Goal: Navigation & Orientation: Find specific page/section

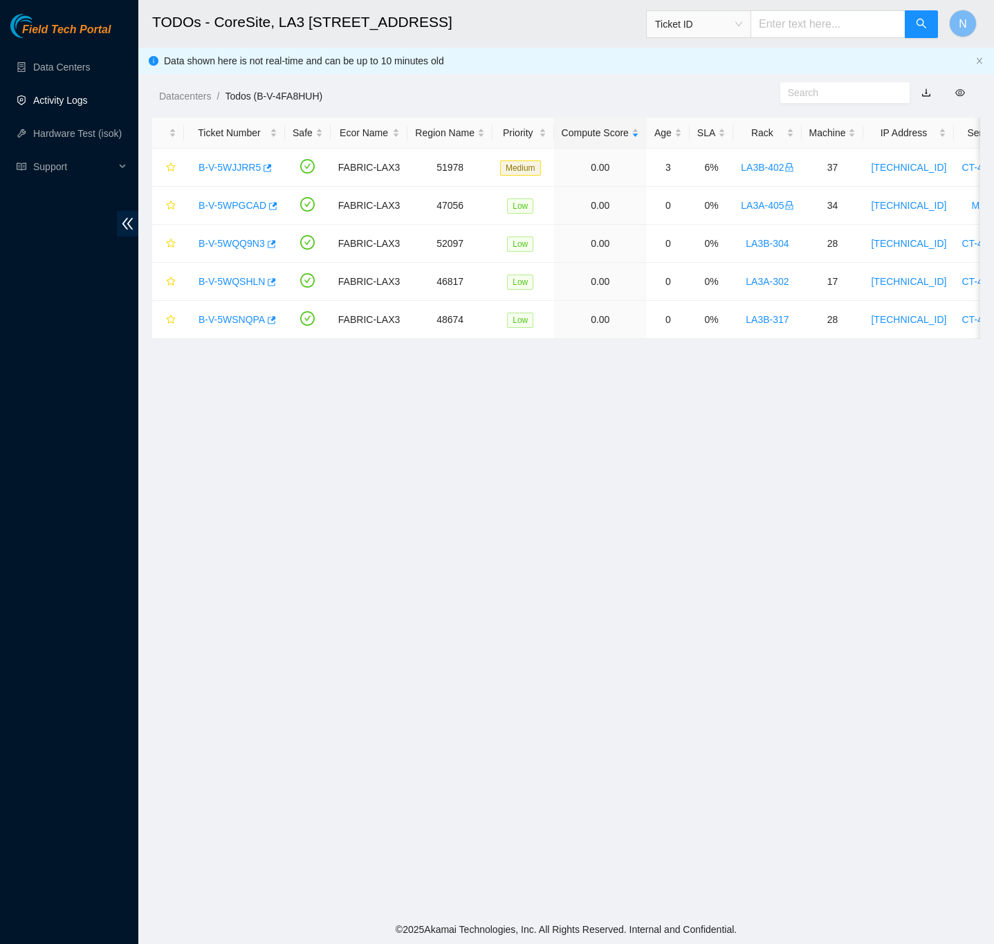
click at [67, 98] on link "Activity Logs" at bounding box center [60, 100] width 55 height 11
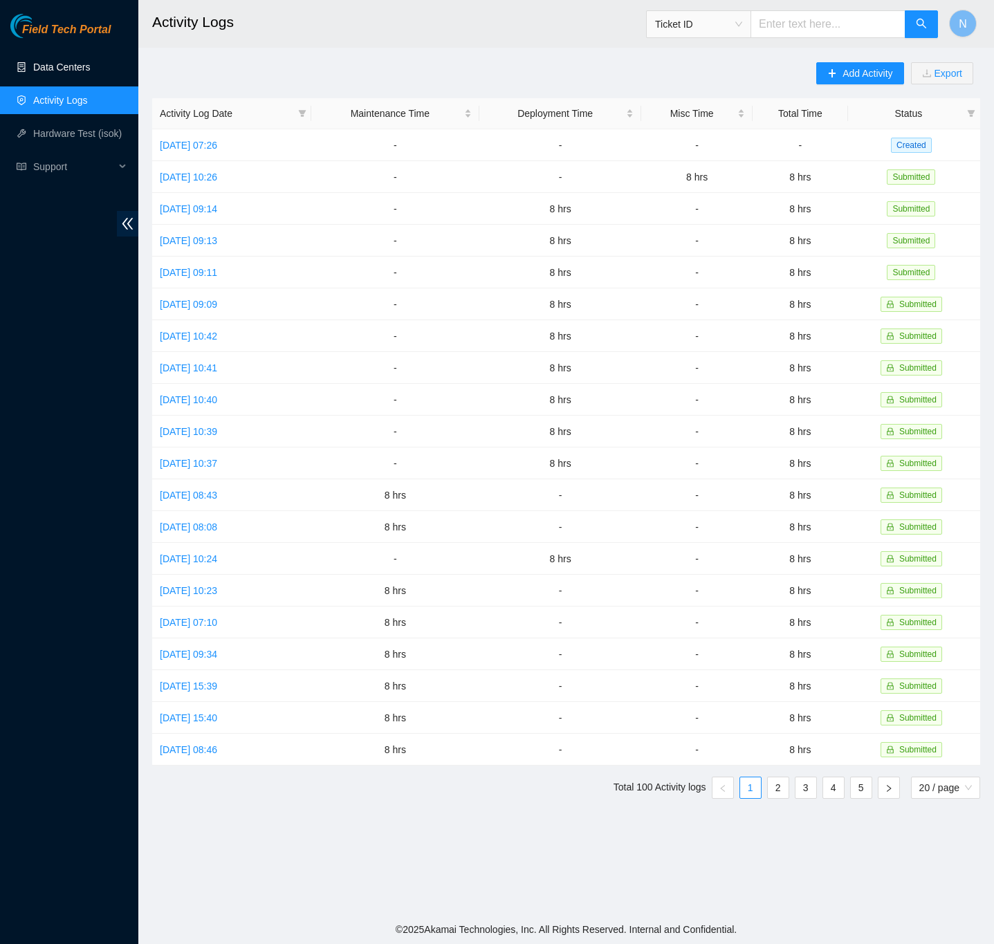
click at [54, 62] on link "Data Centers" at bounding box center [61, 67] width 57 height 11
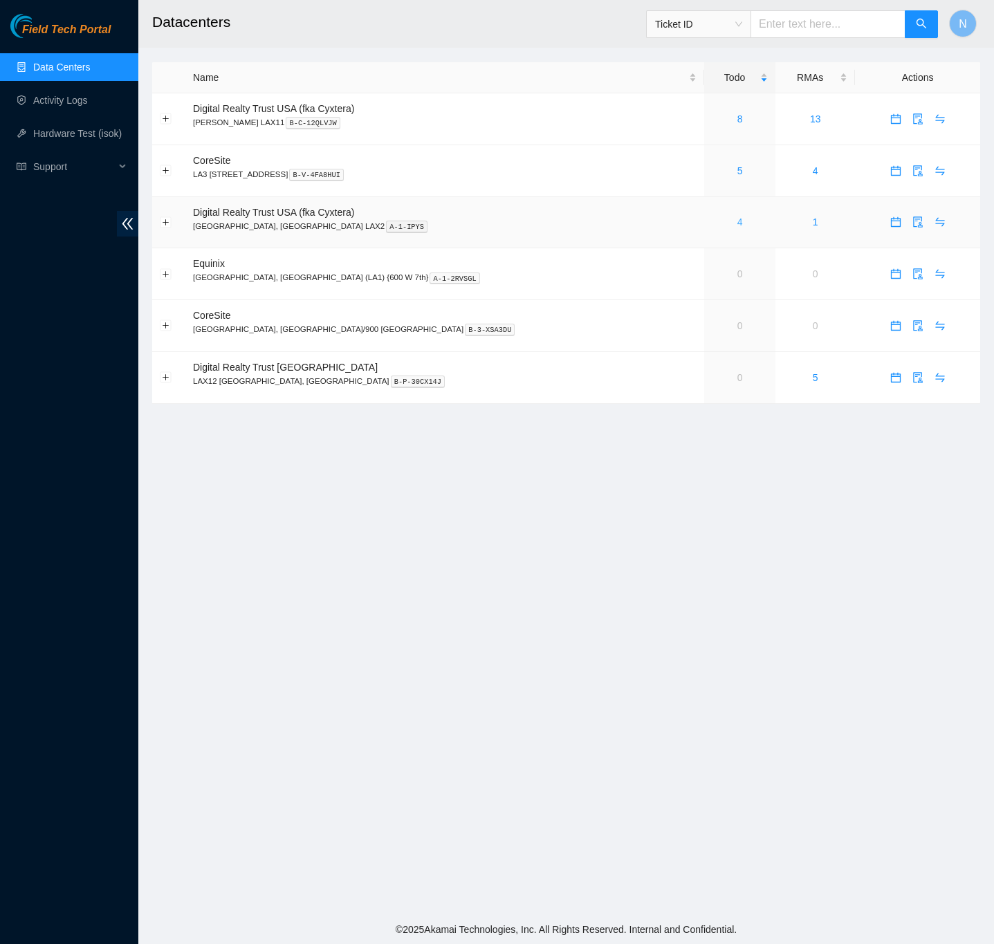
click at [737, 228] on link "4" at bounding box center [740, 221] width 6 height 11
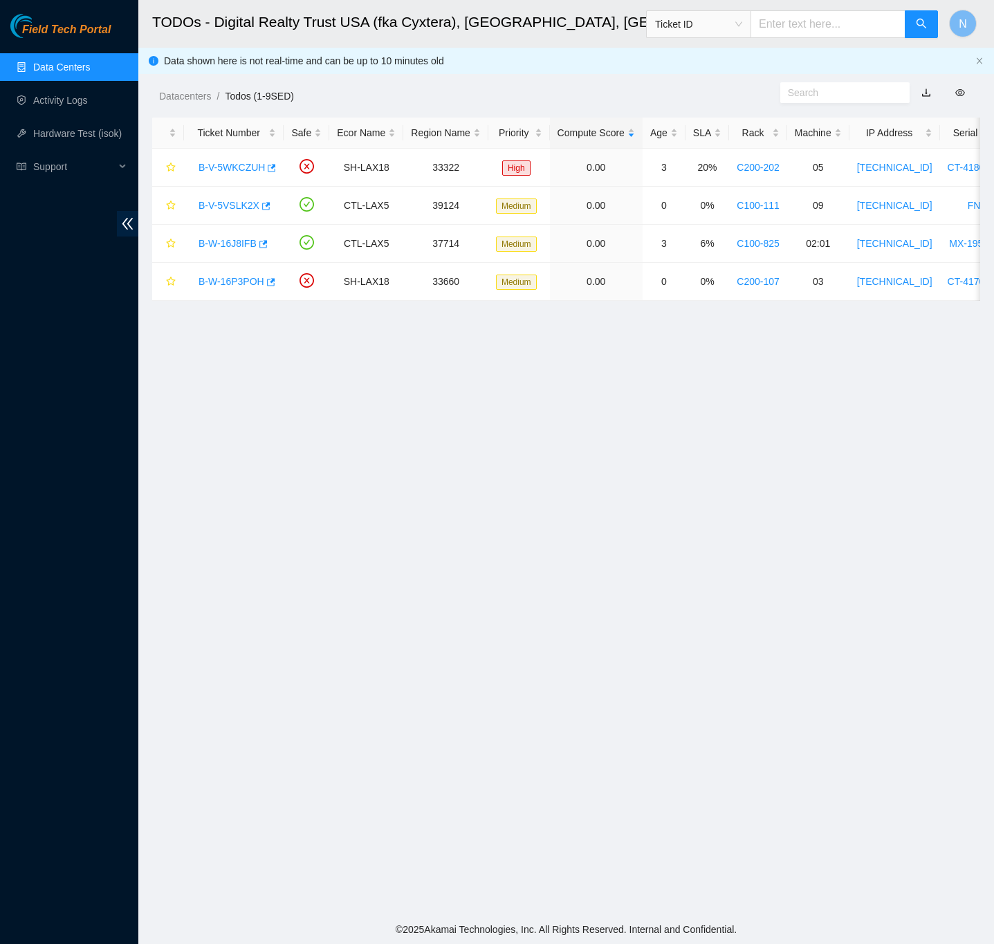
click at [77, 62] on link "Data Centers" at bounding box center [61, 67] width 57 height 11
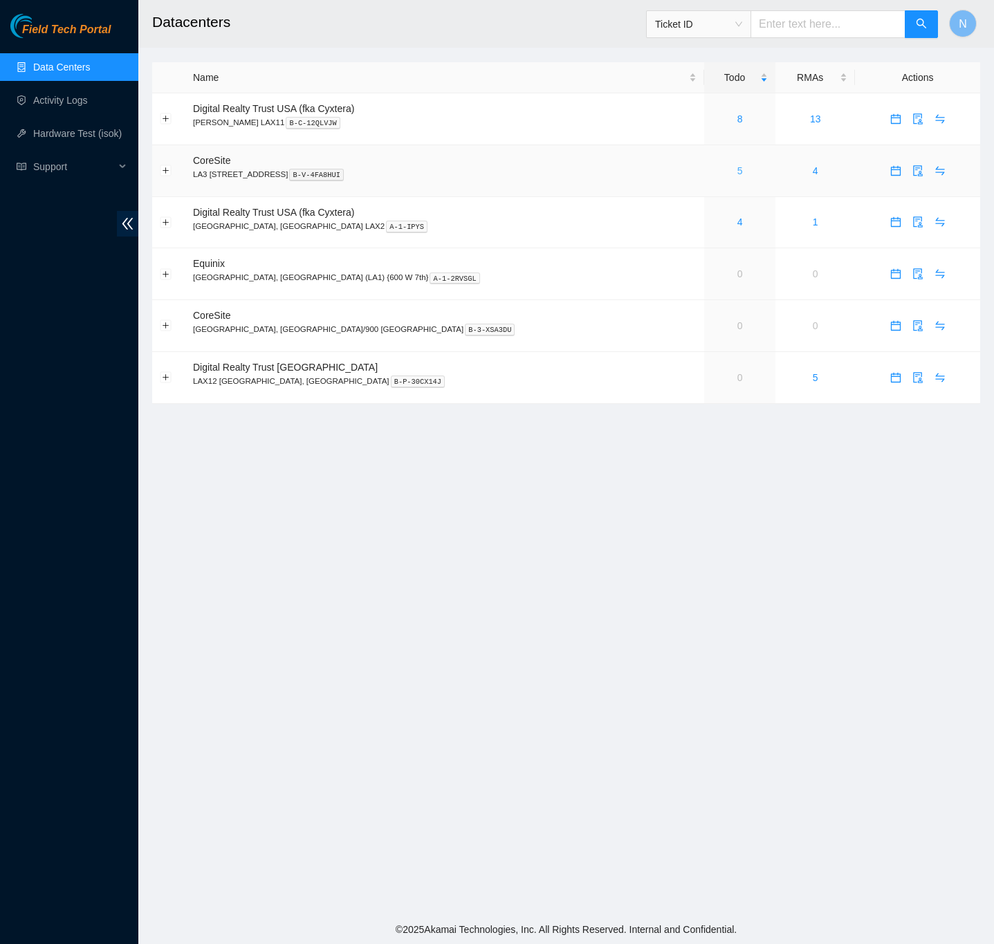
click at [737, 170] on link "5" at bounding box center [740, 170] width 6 height 11
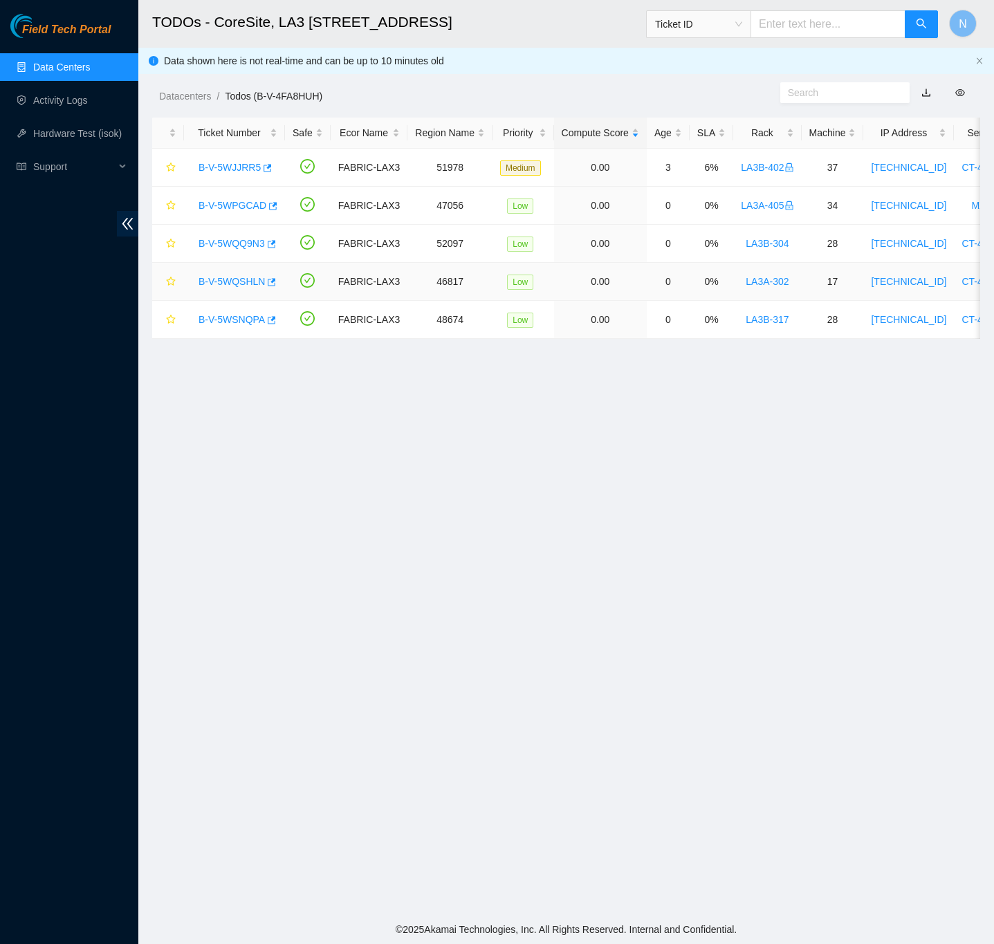
click at [243, 286] on link "B-V-5WQSHLN" at bounding box center [232, 281] width 66 height 11
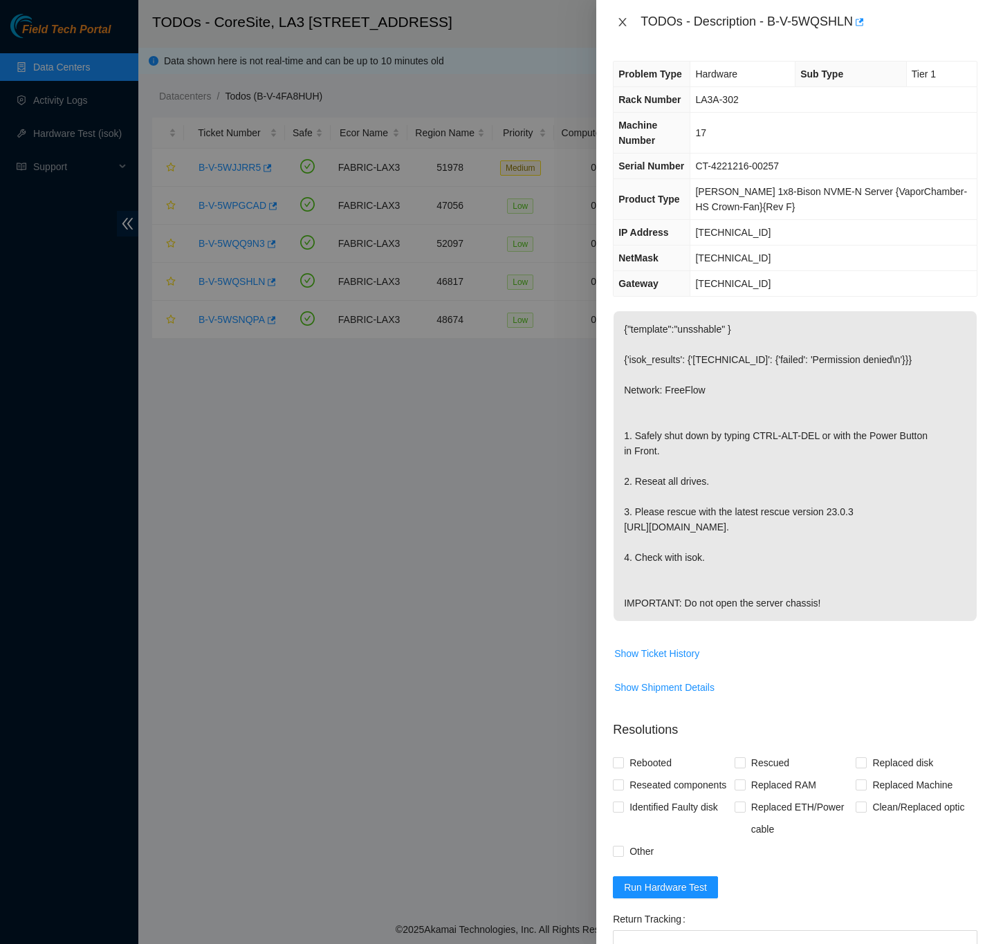
click at [620, 21] on icon "close" at bounding box center [622, 22] width 11 height 11
